Goal: Find specific page/section: Find specific page/section

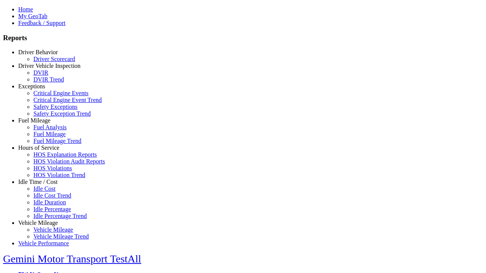
click at [44, 151] on link "Hours of Service" at bounding box center [38, 148] width 41 height 6
click at [49, 172] on link "HOS Violations" at bounding box center [52, 168] width 38 height 6
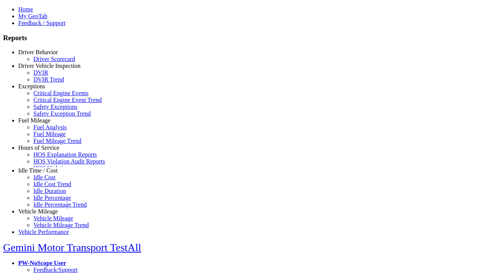
scroll to position [28, 0]
